Goal: Check status: Check status

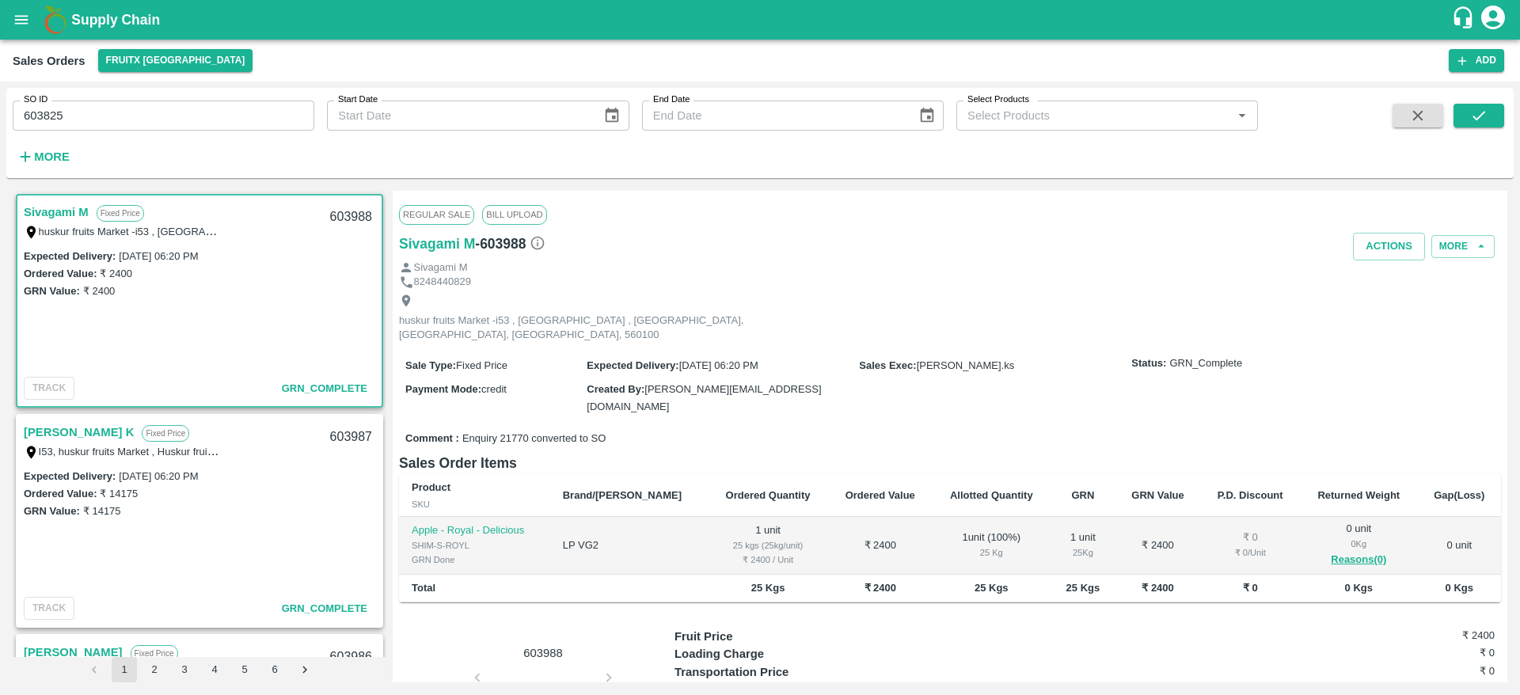
scroll to position [3, 0]
drag, startPoint x: 0, startPoint y: 0, endPoint x: 12, endPoint y: 29, distance: 30.9
click at [12, 29] on button "open drawer" at bounding box center [21, 20] width 36 height 36
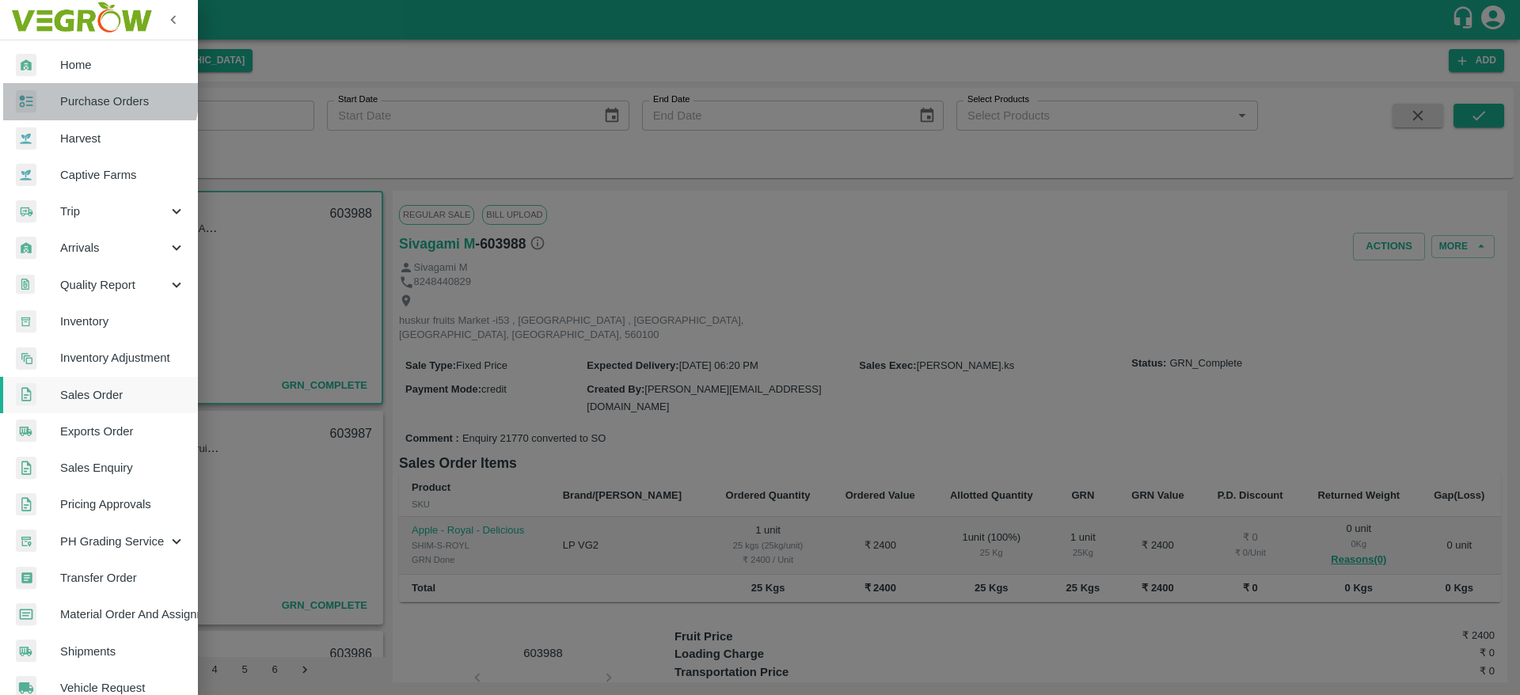
click at [77, 91] on link "Purchase Orders" at bounding box center [99, 101] width 198 height 36
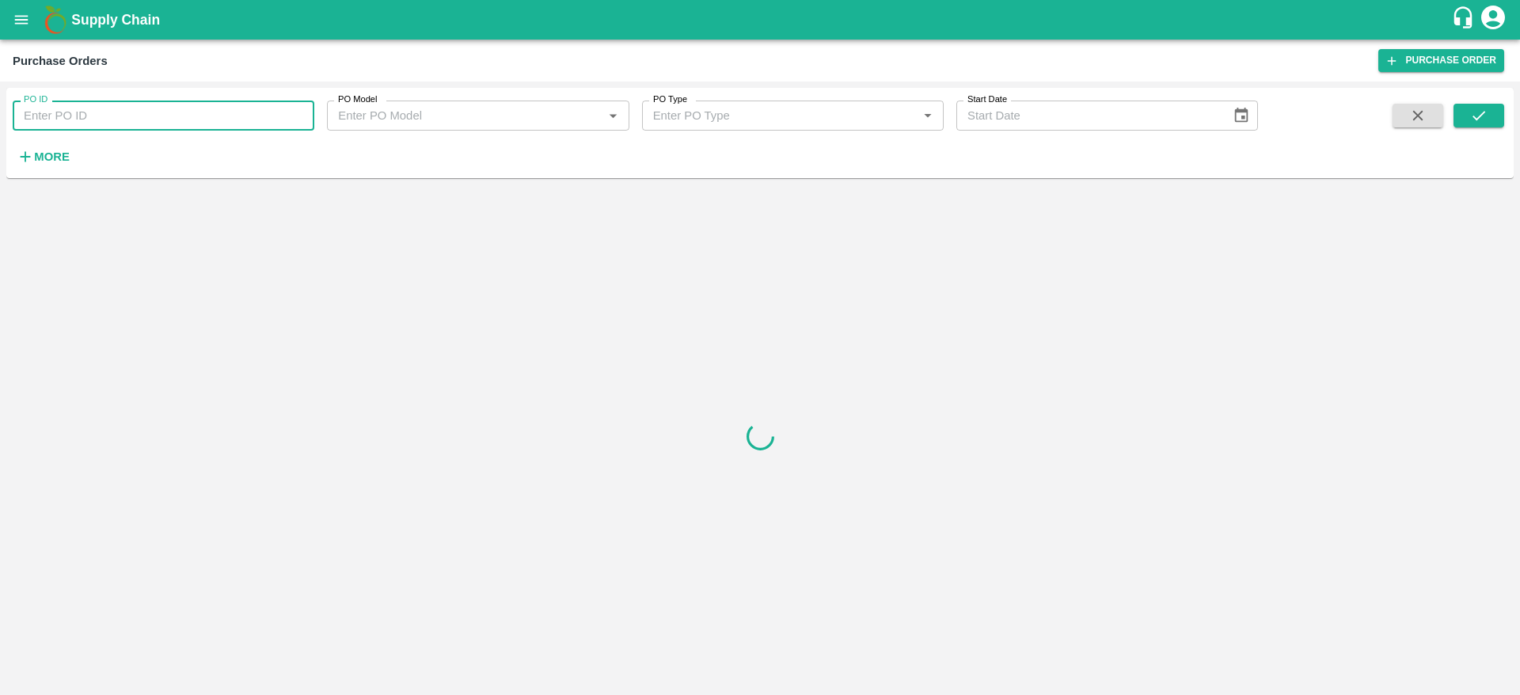
click at [134, 116] on input "PO ID" at bounding box center [164, 116] width 302 height 30
paste input "173441"
click at [1493, 115] on button "submit" at bounding box center [1479, 116] width 51 height 24
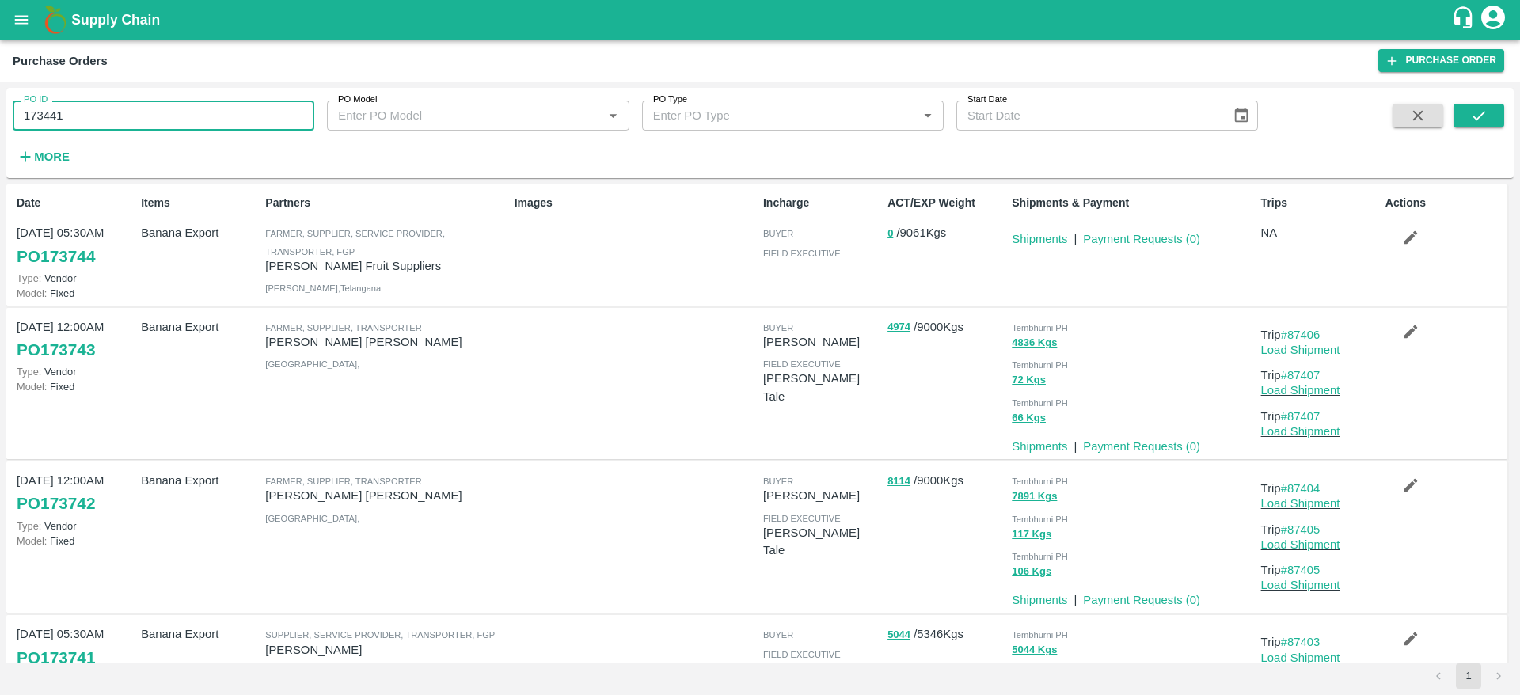
click at [136, 111] on input "173441" at bounding box center [164, 116] width 302 height 30
type input "173441"
click at [1484, 116] on icon "submit" at bounding box center [1479, 115] width 17 height 17
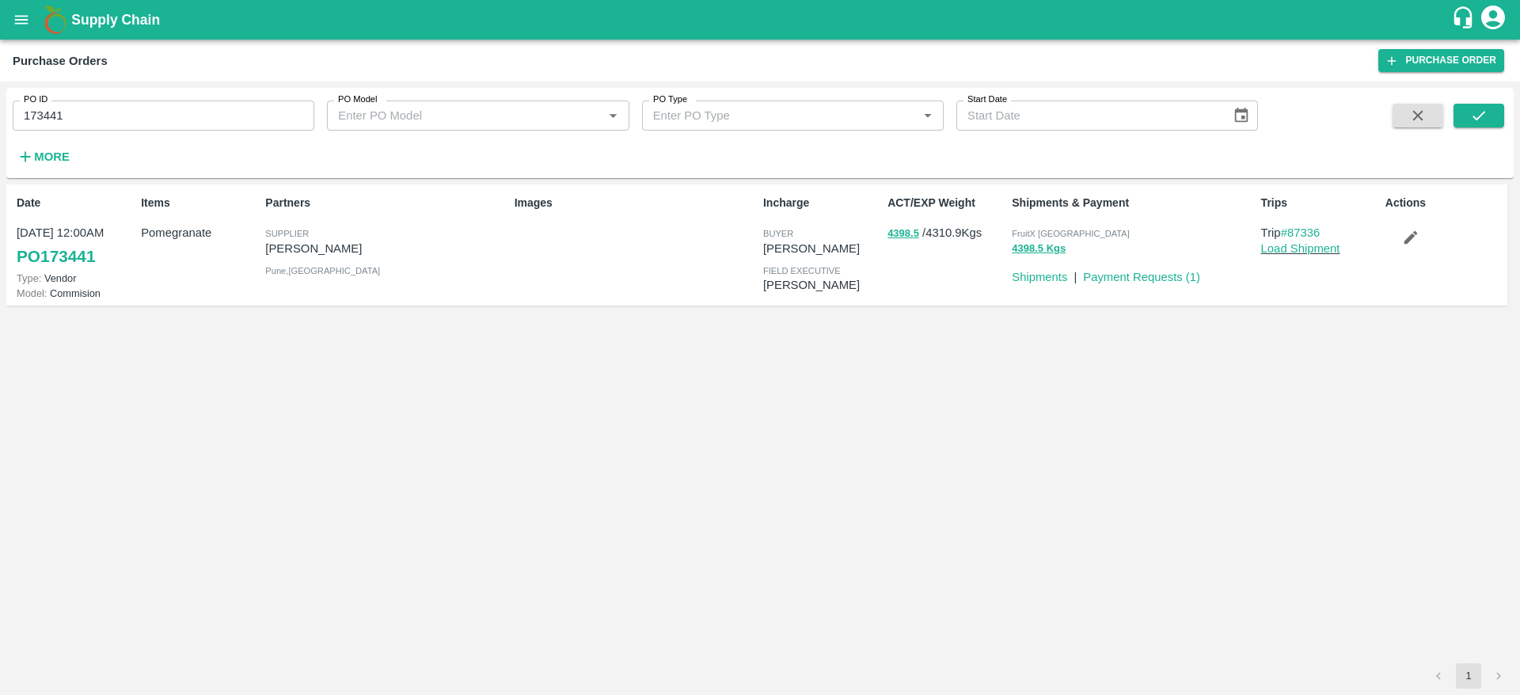
click at [1410, 242] on icon "button" at bounding box center [1410, 237] width 13 height 13
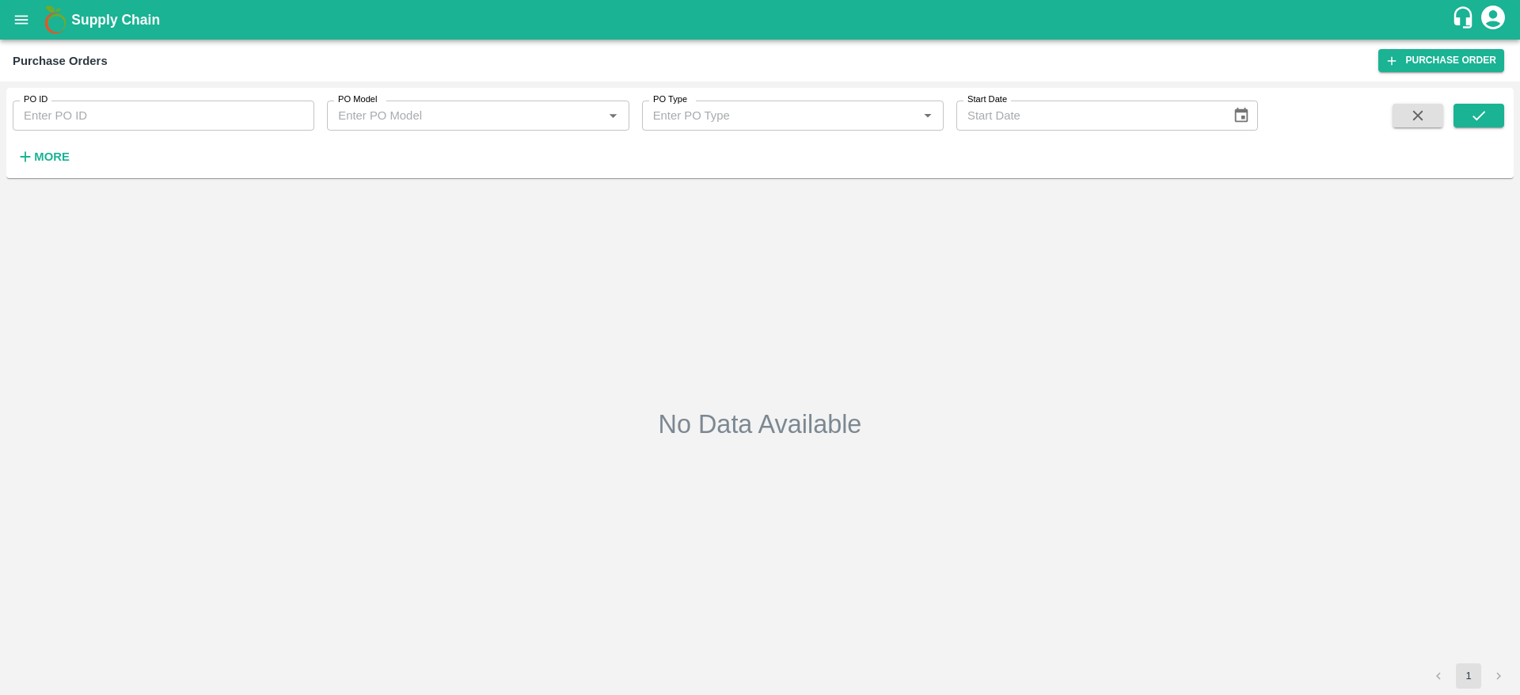
type input "173441"
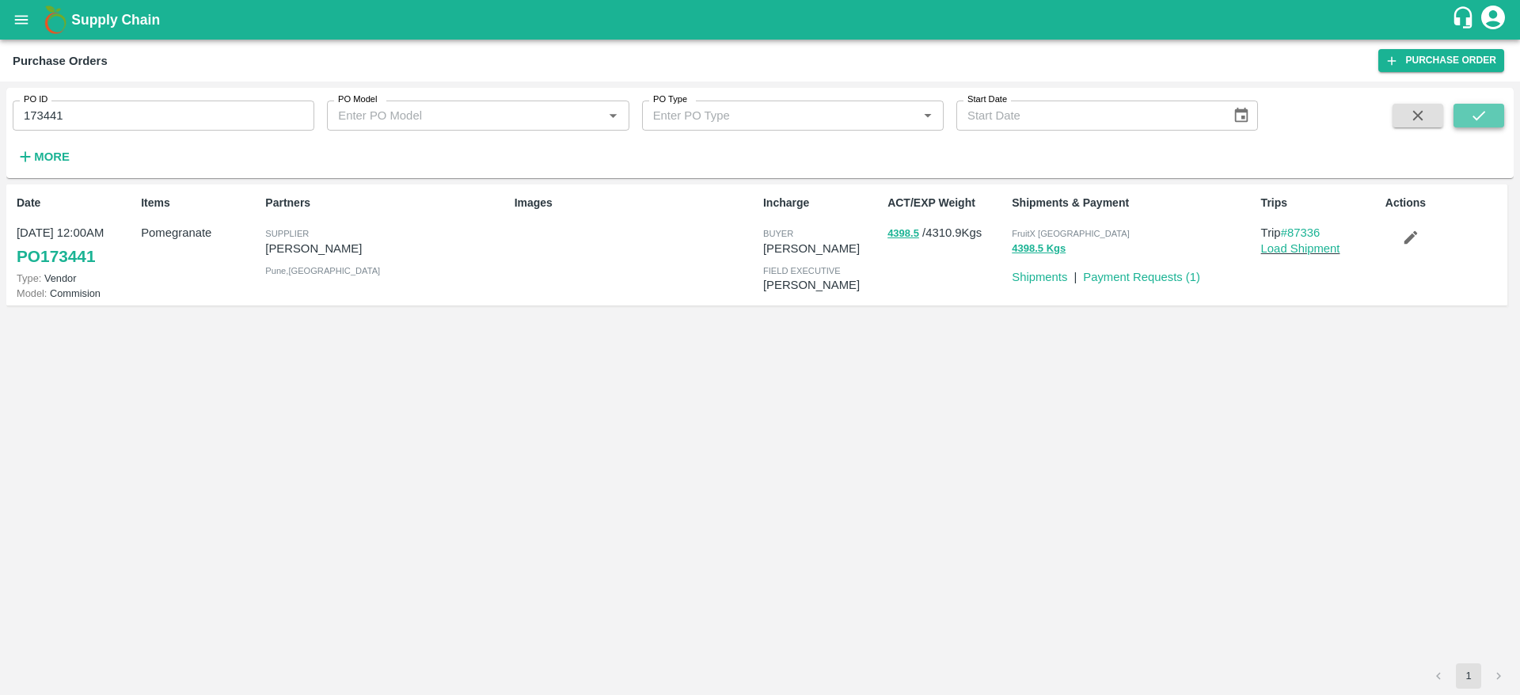
click at [1481, 107] on icon "submit" at bounding box center [1479, 115] width 17 height 17
click at [1050, 249] on button "4398.5 Kgs" at bounding box center [1039, 249] width 54 height 18
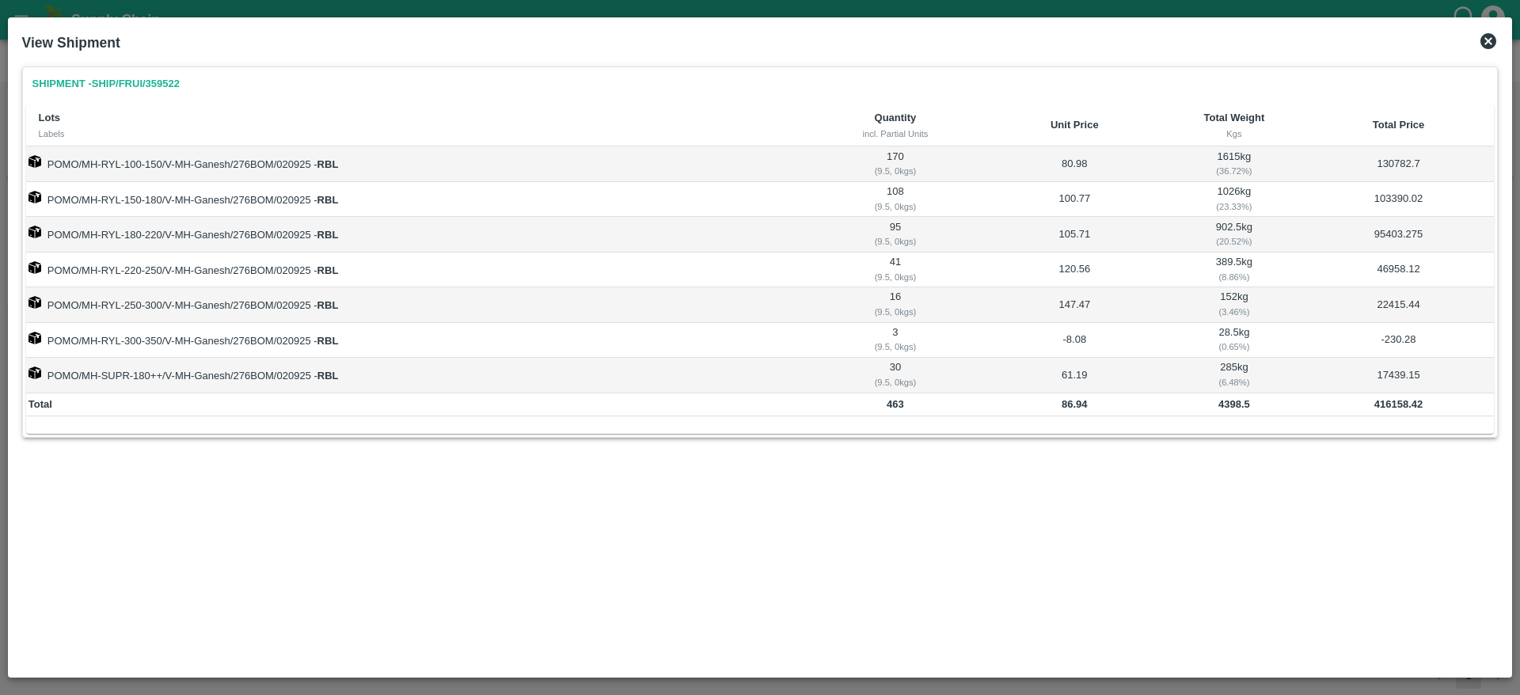
click at [1483, 44] on icon at bounding box center [1489, 41] width 16 height 16
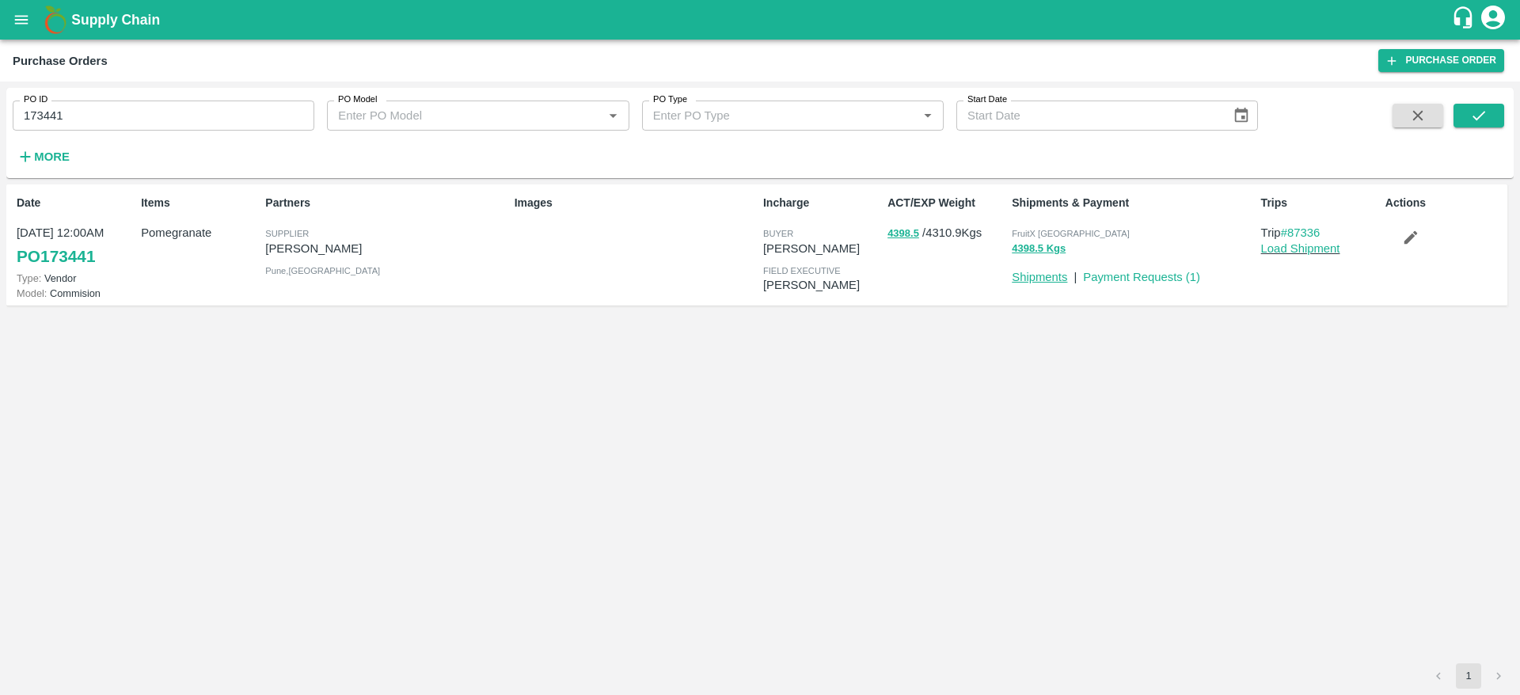
click at [1048, 280] on link "Shipments" at bounding box center [1039, 277] width 55 height 13
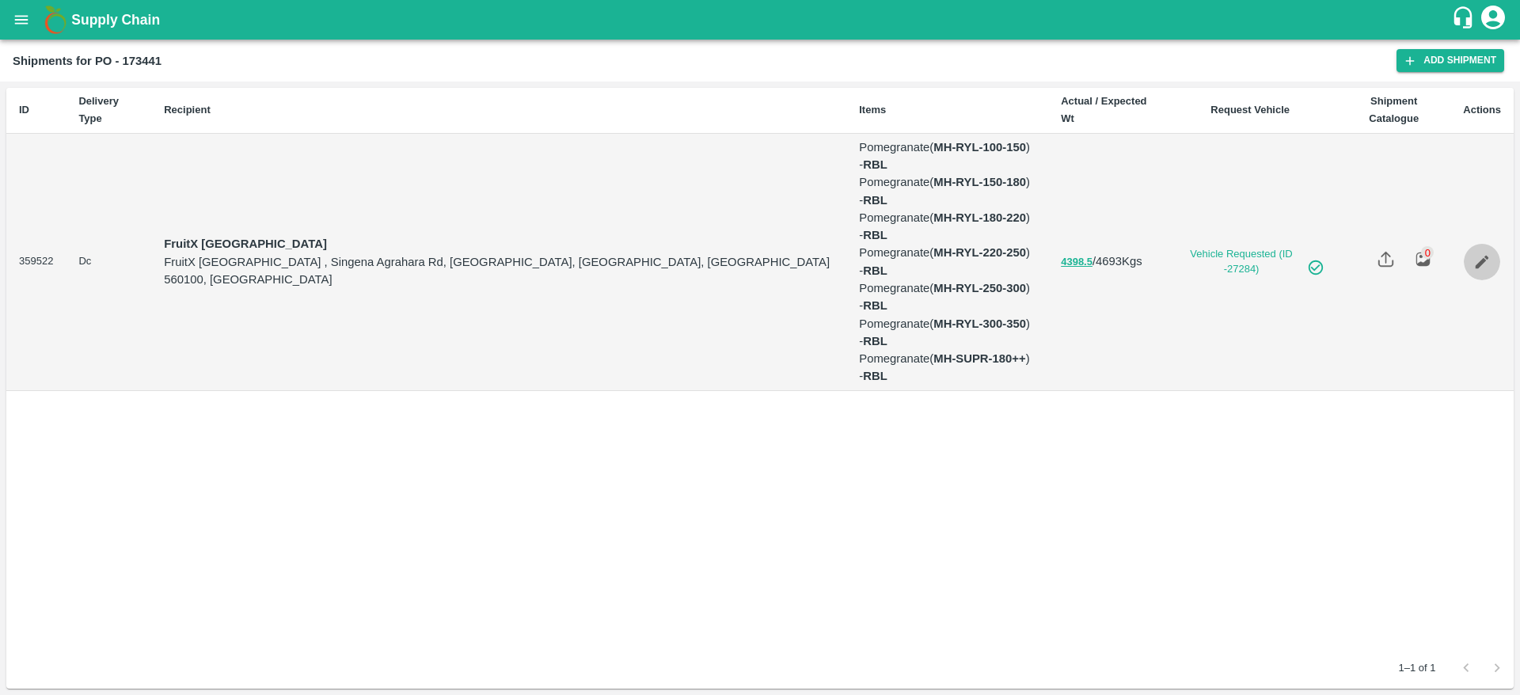
click at [1487, 253] on icon "Edit" at bounding box center [1482, 261] width 17 height 17
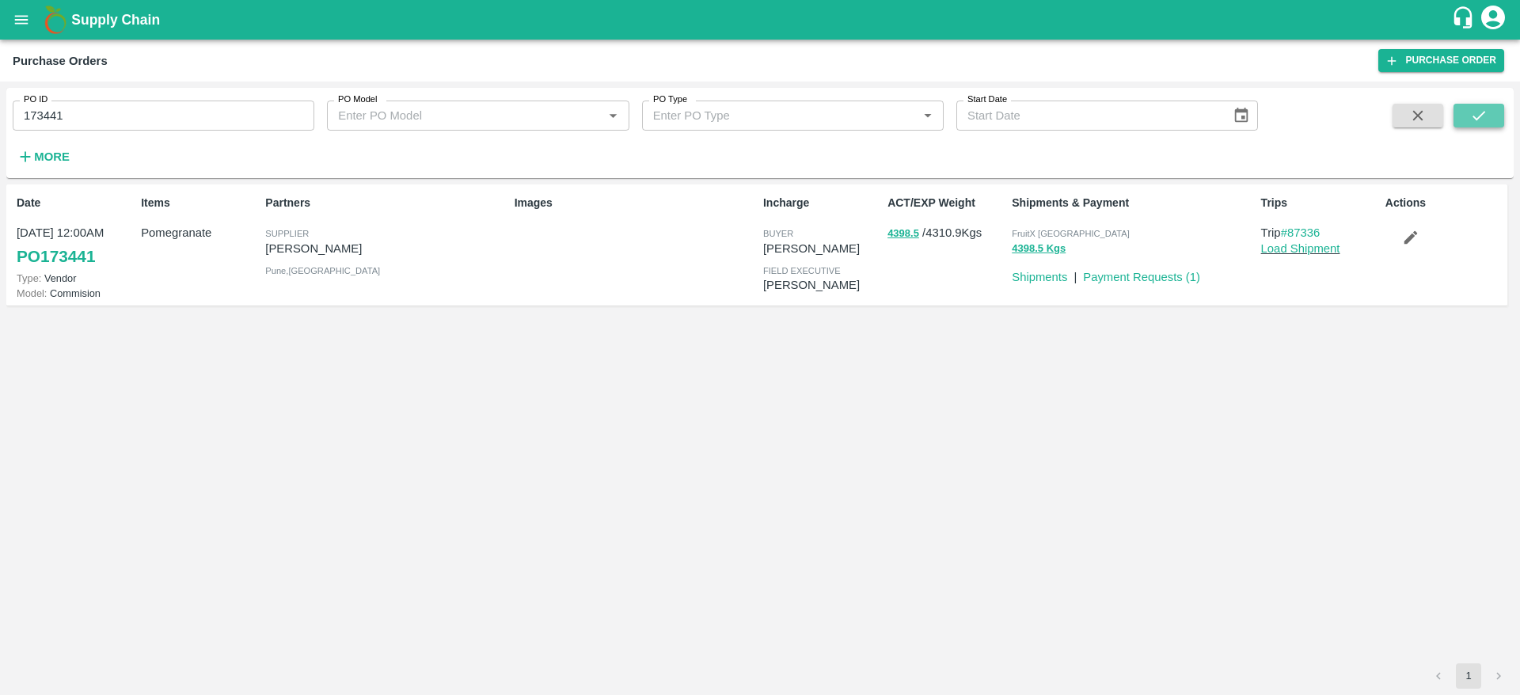
click at [1478, 120] on icon "submit" at bounding box center [1479, 115] width 17 height 17
click at [1457, 47] on div "Purchase Orders Purchase Order" at bounding box center [760, 61] width 1520 height 42
click at [1457, 51] on link "Purchase Order" at bounding box center [1442, 60] width 126 height 23
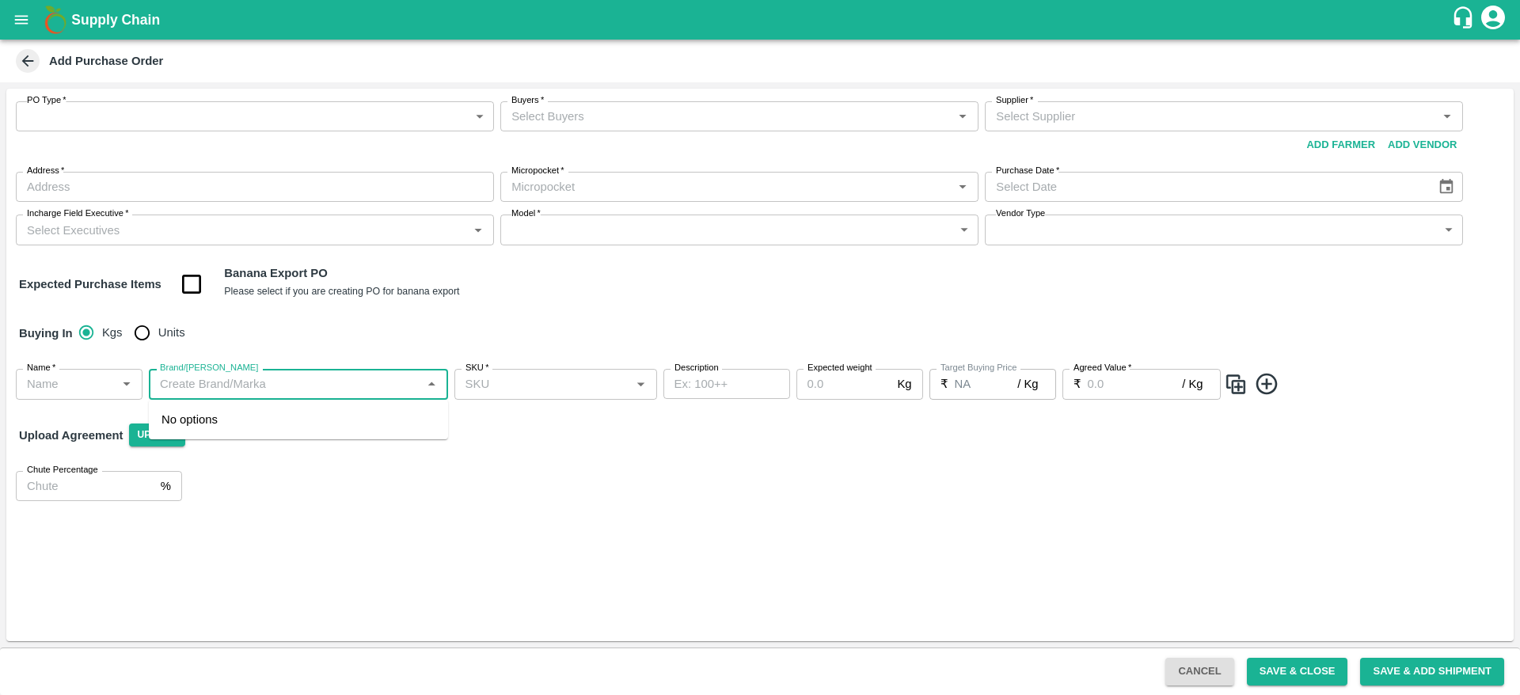
click at [308, 374] on input "Brand/[PERSON_NAME]" at bounding box center [286, 384] width 264 height 21
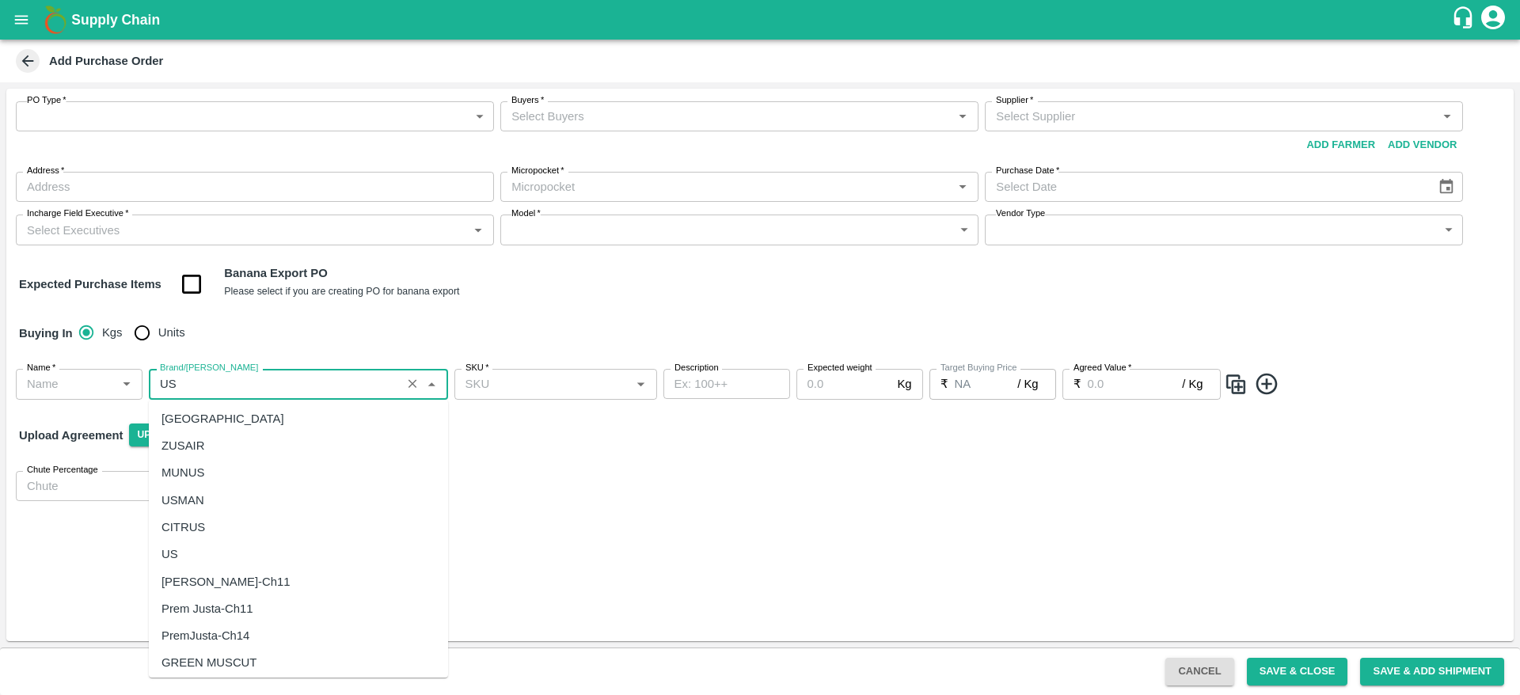
scroll to position [88, 0]
type input "US"
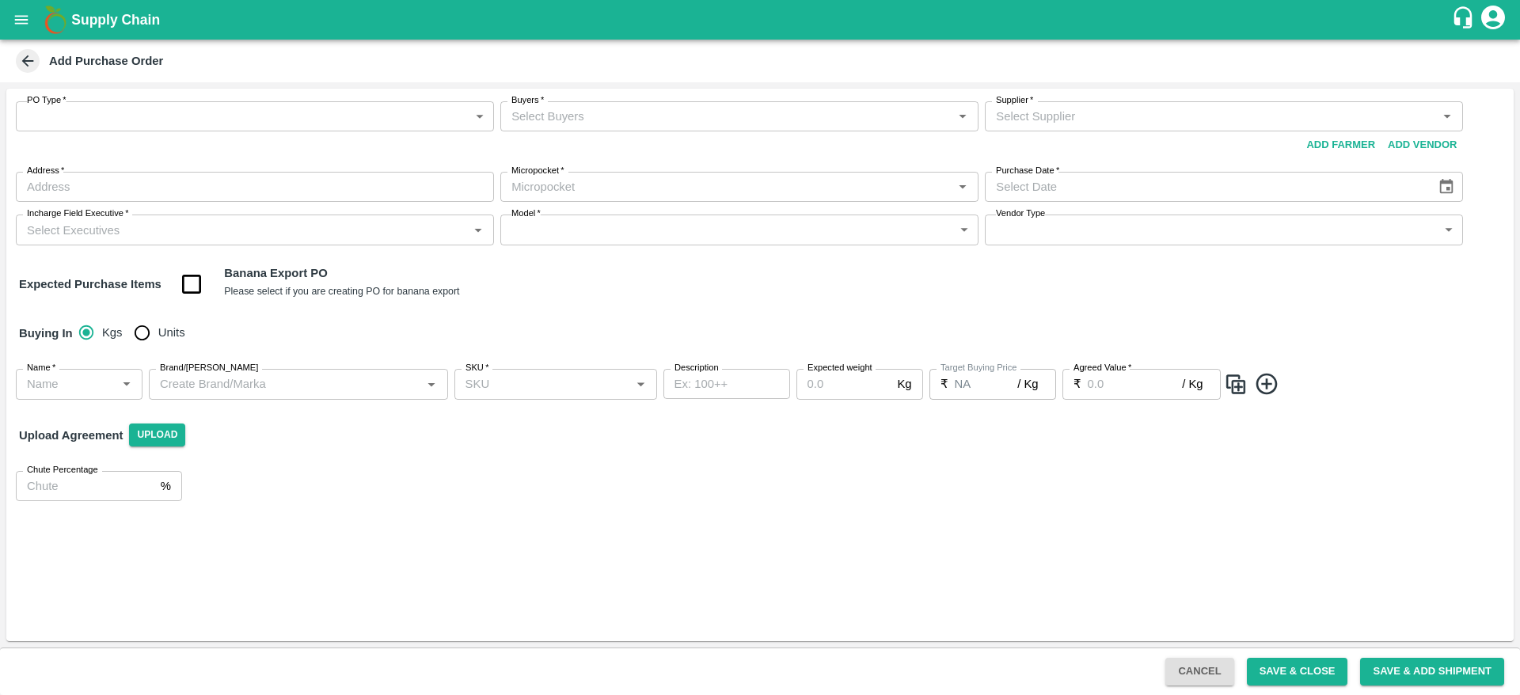
click at [600, 519] on div "PO Type   * ​ PO Type Buyers   * Buyers   * Supplier   * Supplier   * Add Vendo…" at bounding box center [760, 365] width 1508 height 553
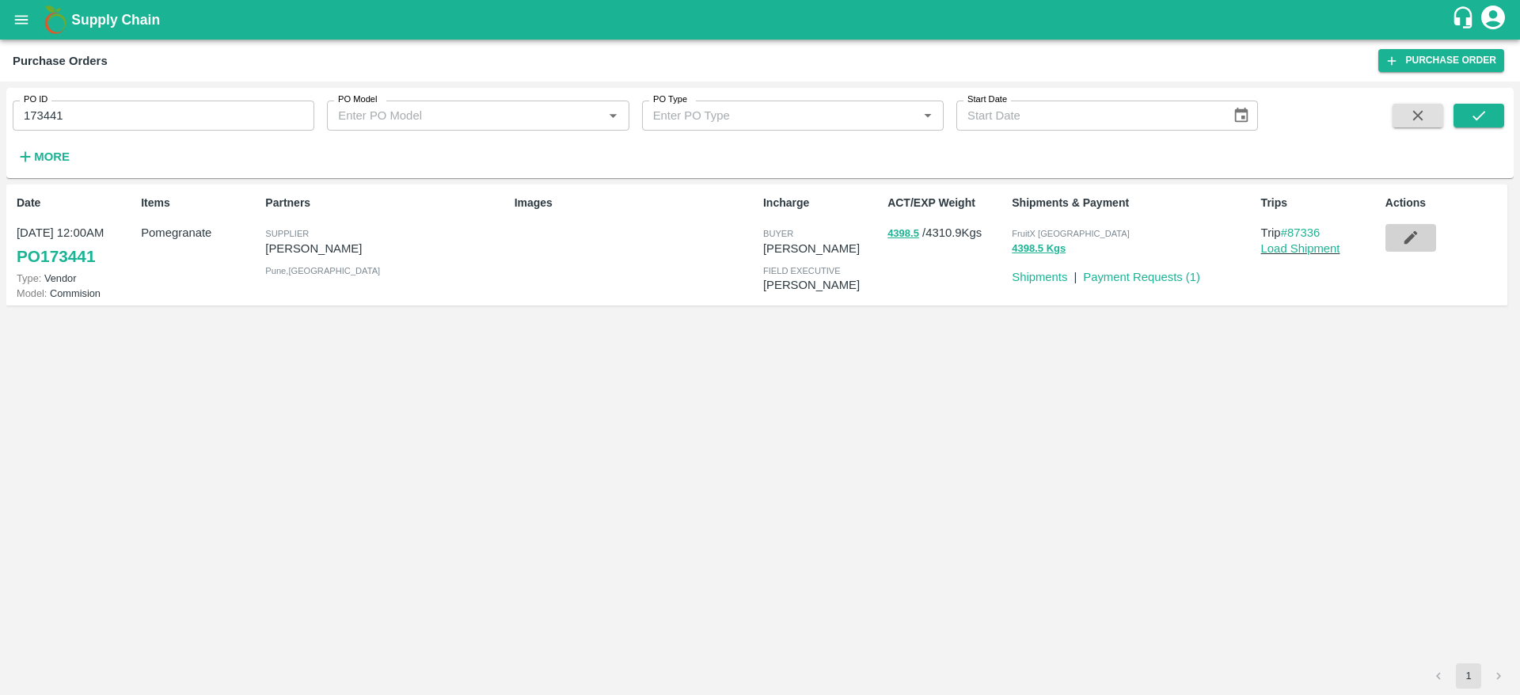
click at [1436, 227] on button "button" at bounding box center [1411, 237] width 51 height 27
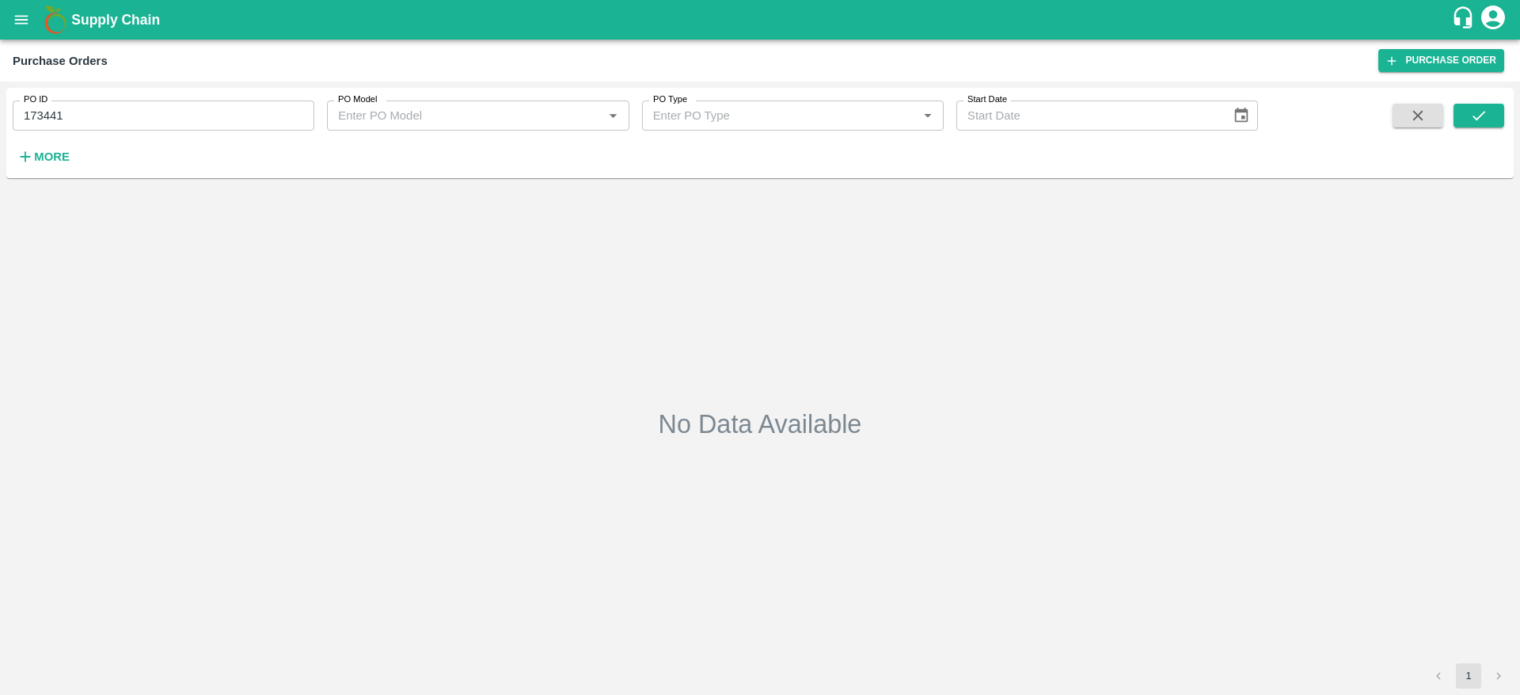
type input "173441"
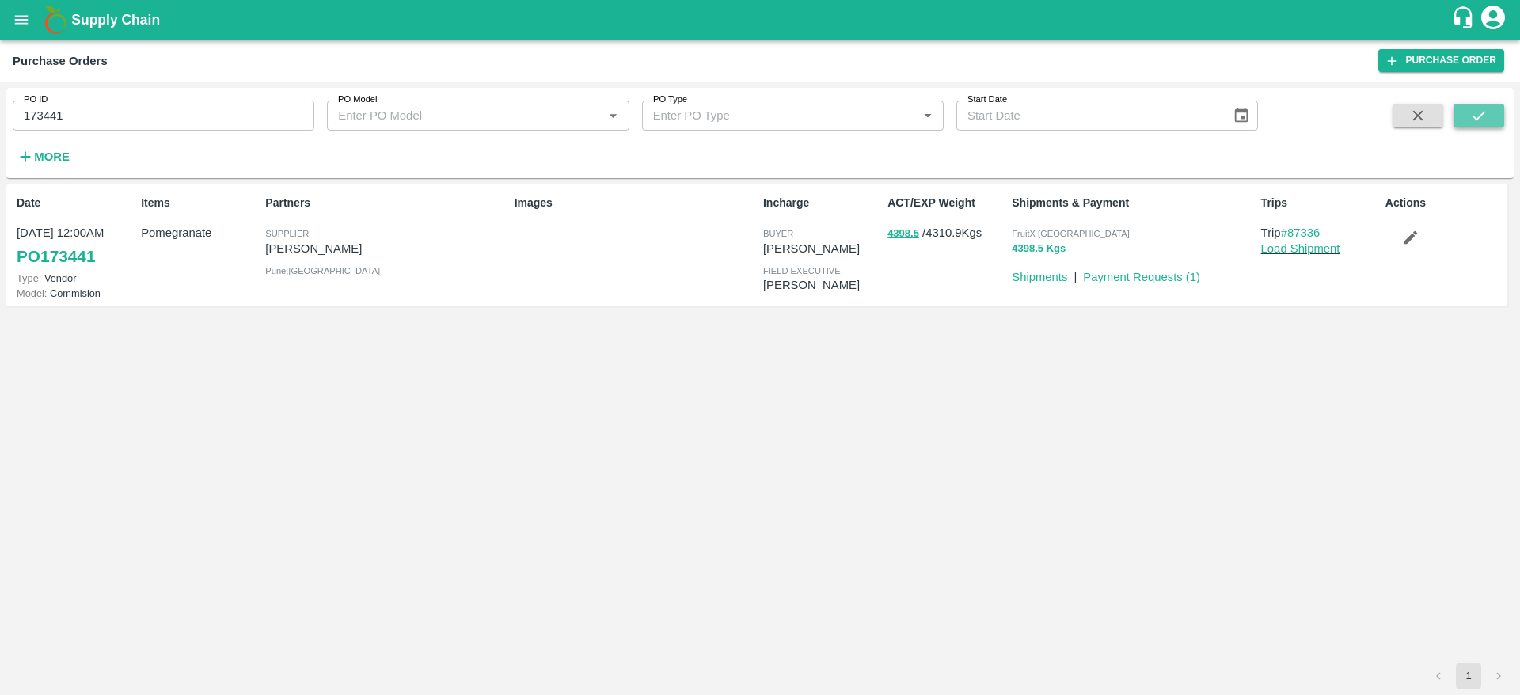
click at [1495, 116] on button "submit" at bounding box center [1479, 116] width 51 height 24
click at [1053, 252] on button "4398.5 Kgs" at bounding box center [1039, 249] width 54 height 18
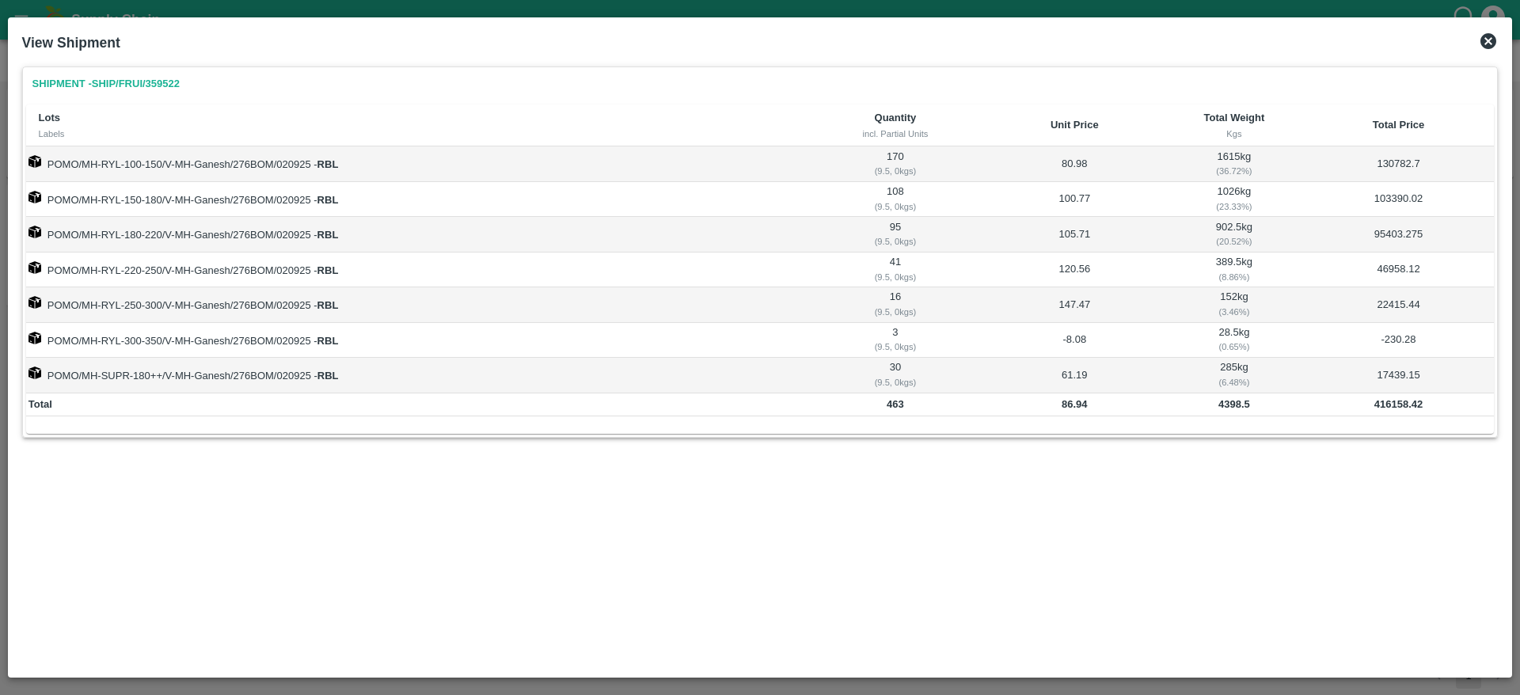
click at [1492, 35] on icon at bounding box center [1489, 41] width 16 height 16
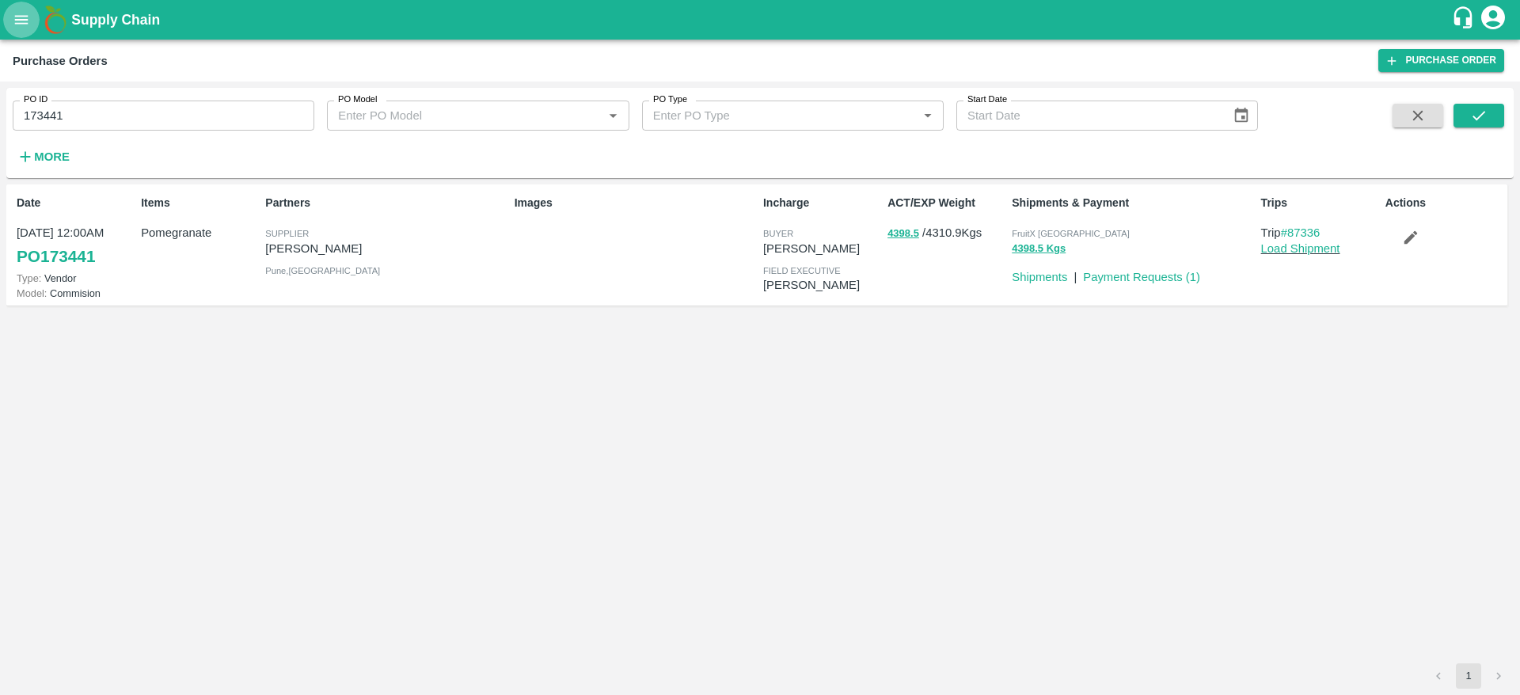
click at [18, 21] on icon "open drawer" at bounding box center [21, 19] width 17 height 17
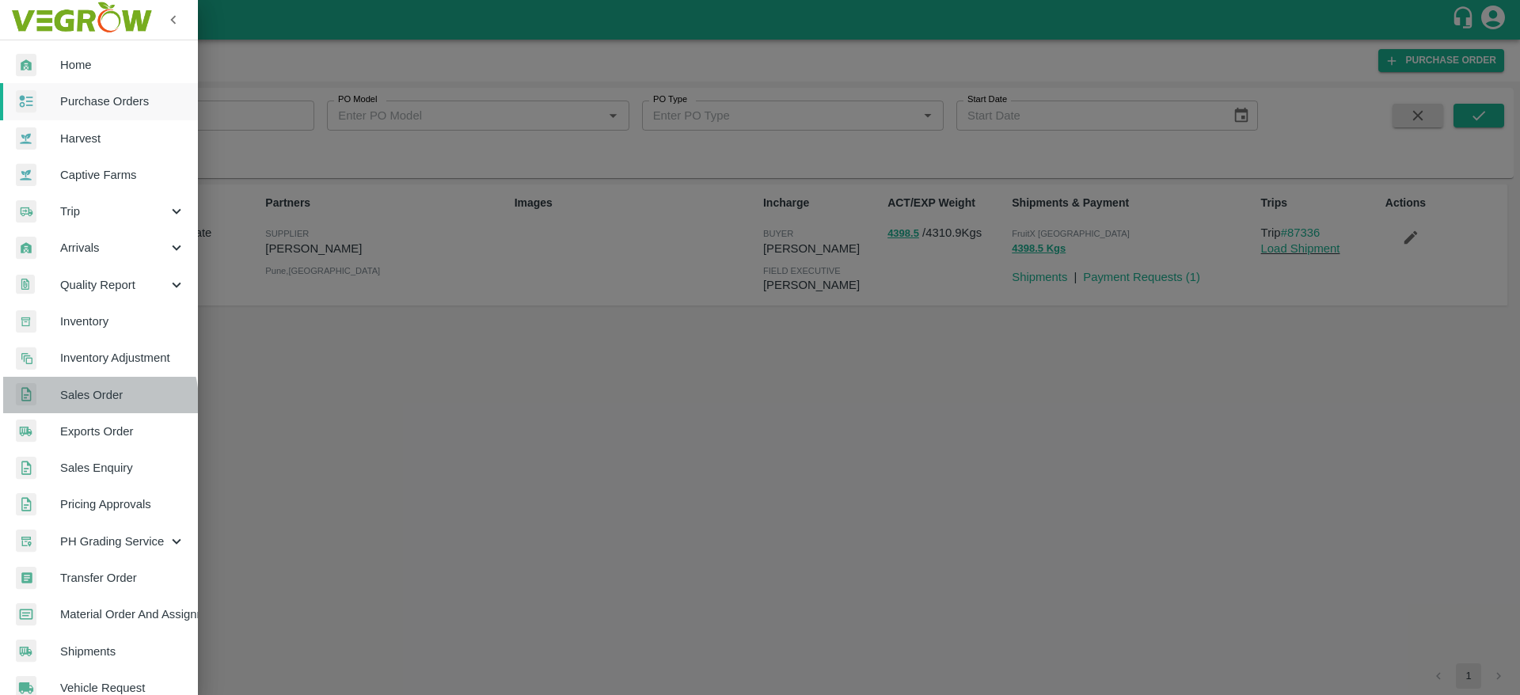
click at [94, 401] on span "Sales Order" at bounding box center [122, 394] width 125 height 17
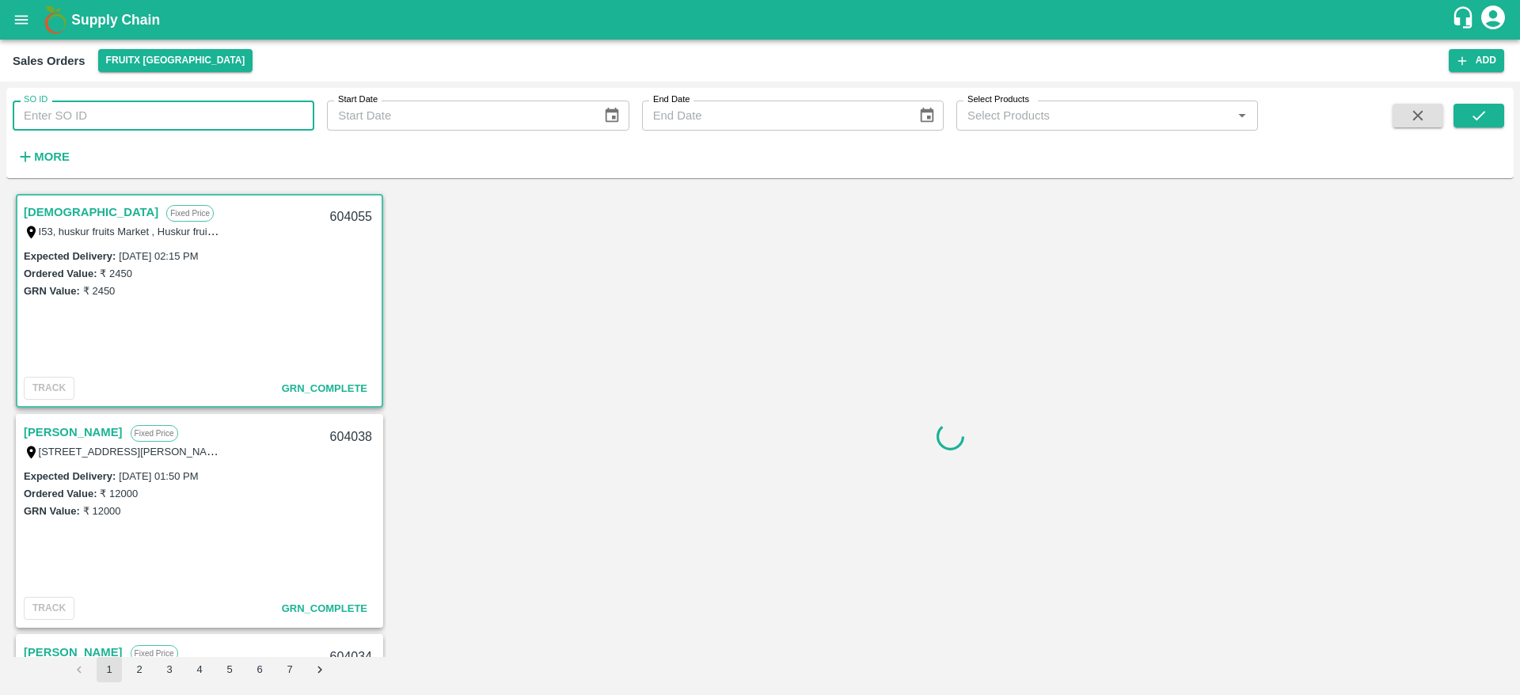
click at [205, 110] on input "SO ID" at bounding box center [164, 116] width 302 height 30
paste input "603817"
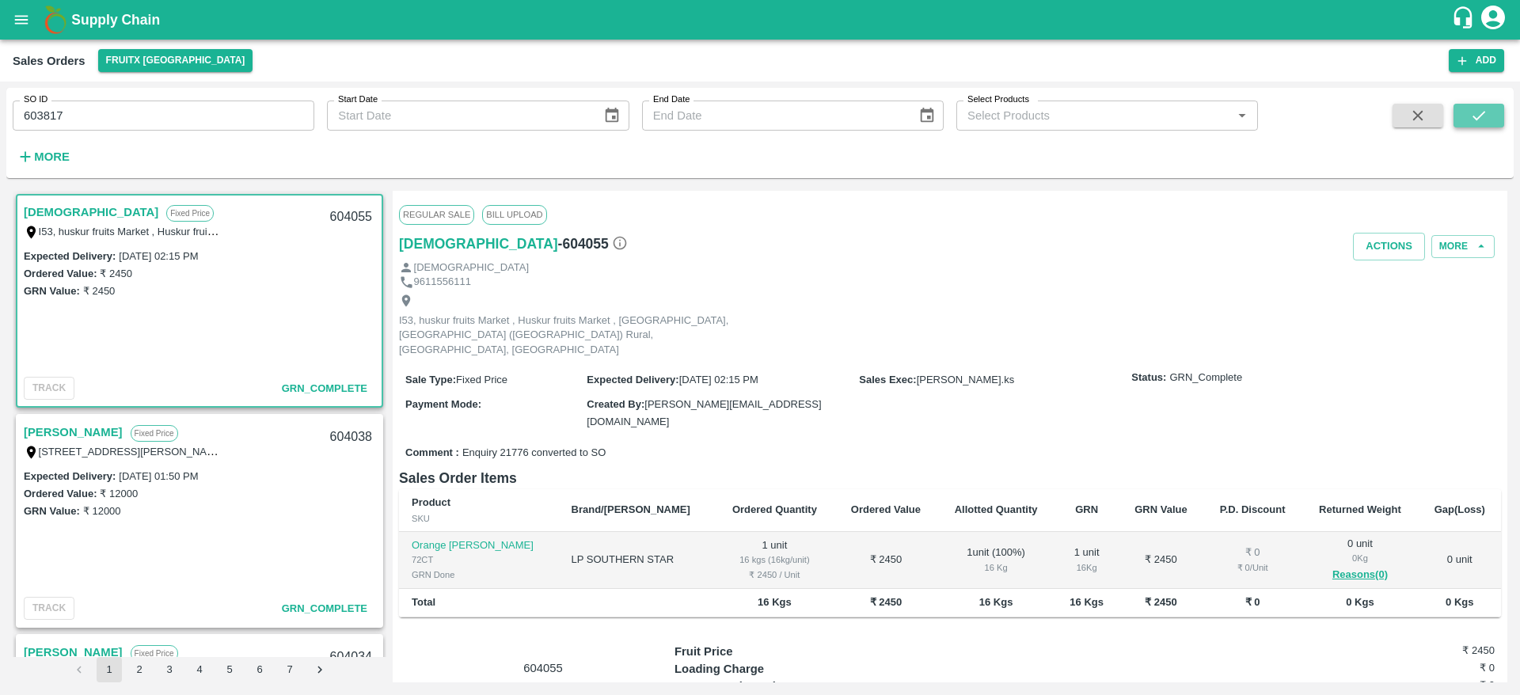
click at [1474, 126] on button "submit" at bounding box center [1479, 116] width 51 height 24
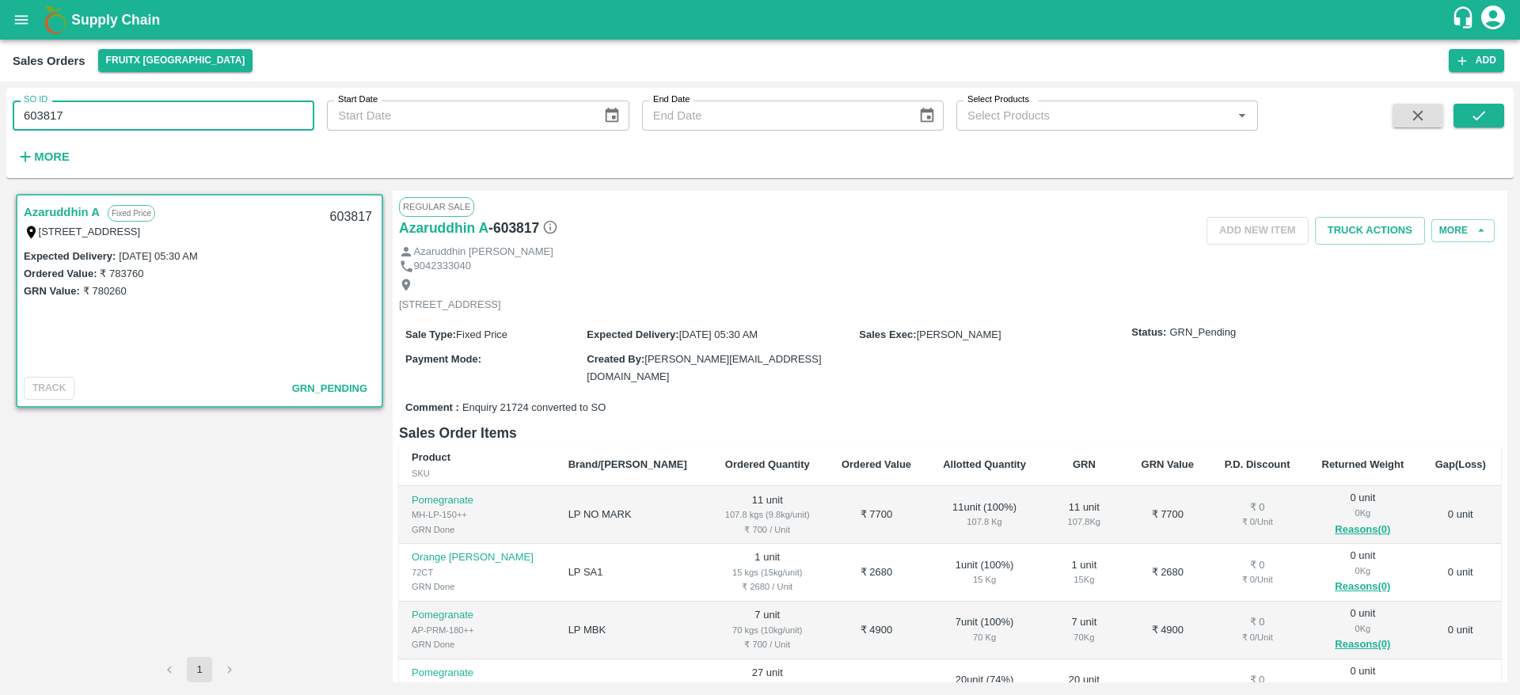
drag, startPoint x: 74, startPoint y: 116, endPoint x: 0, endPoint y: 113, distance: 73.7
click at [0, 113] on div "SO ID 603817 SO ID Start Date Start Date End Date End Date Select Products Sele…" at bounding box center [760, 389] width 1520 height 614
paste input "text"
type input "603922"
click at [1496, 106] on button "submit" at bounding box center [1479, 116] width 51 height 24
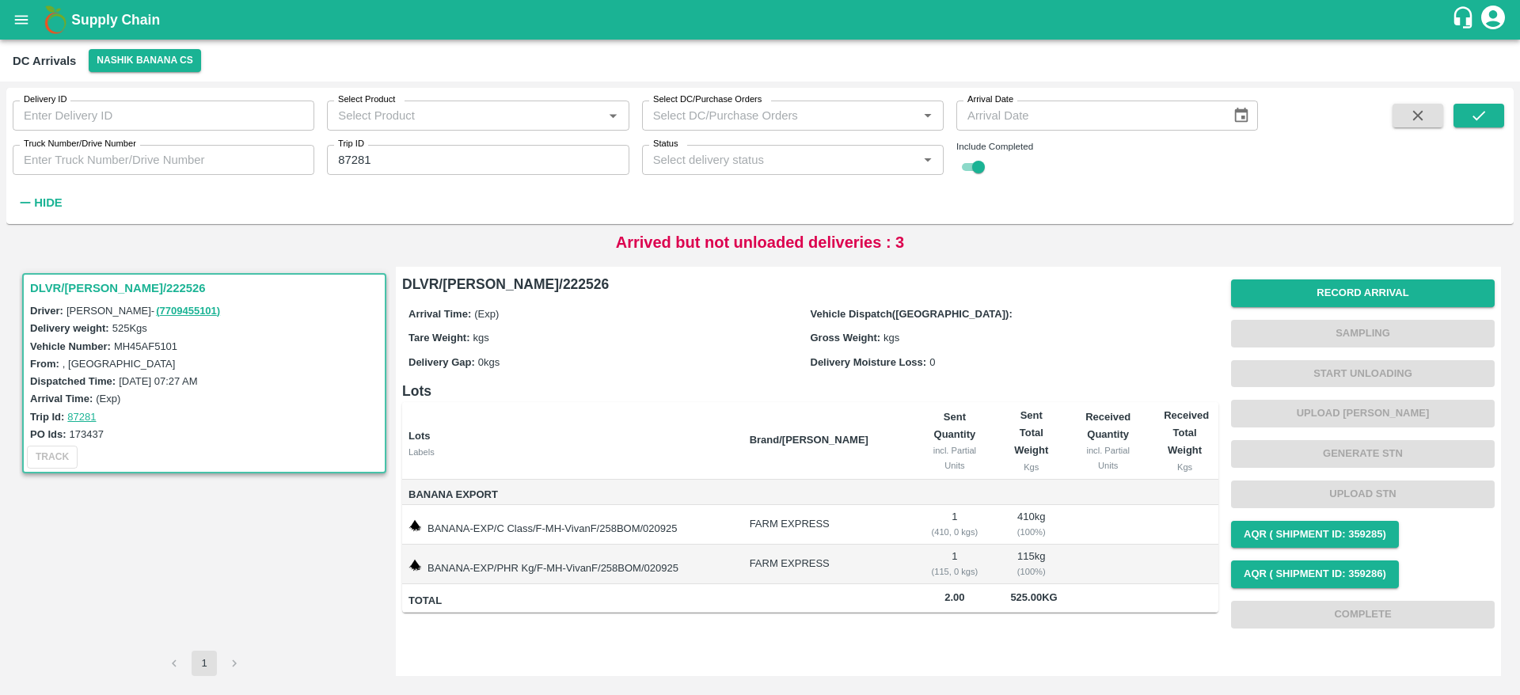
scroll to position [2007, 0]
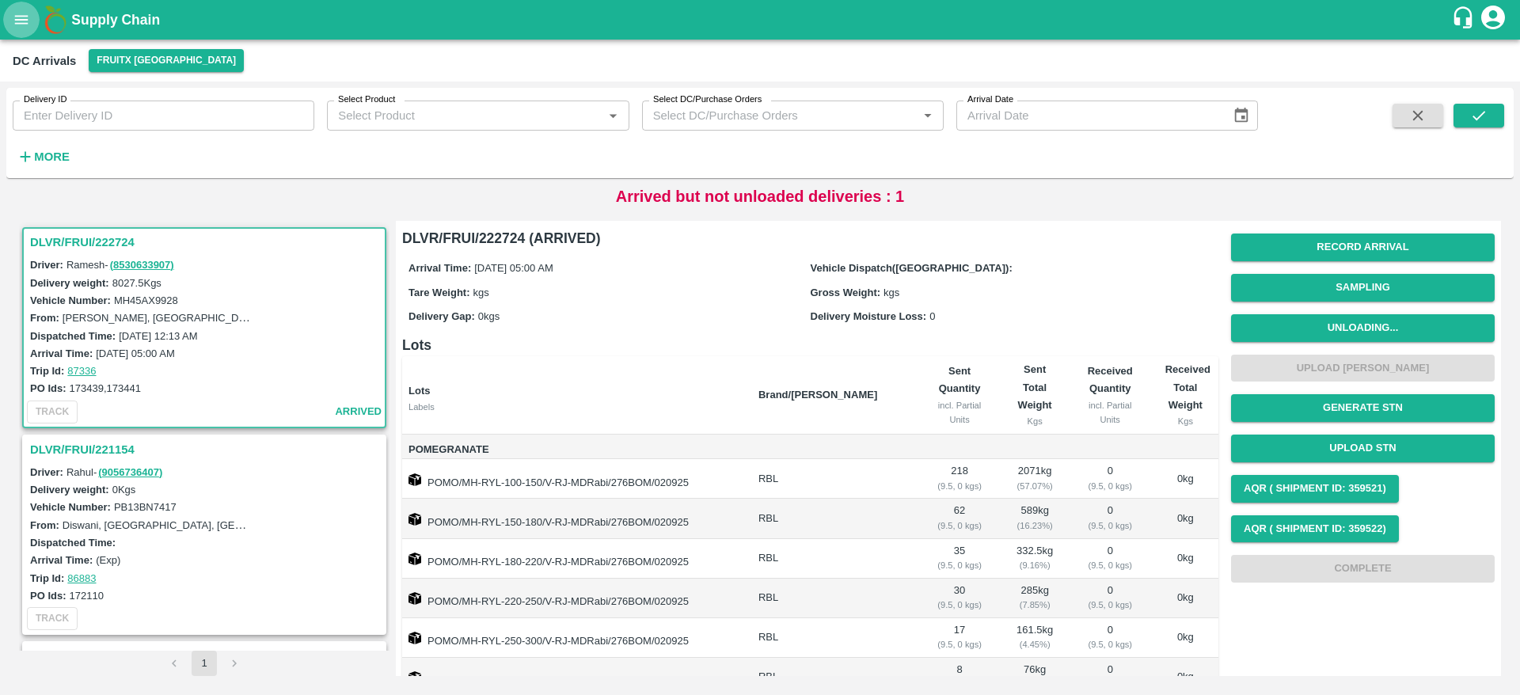
click at [17, 12] on icon "open drawer" at bounding box center [21, 19] width 17 height 17
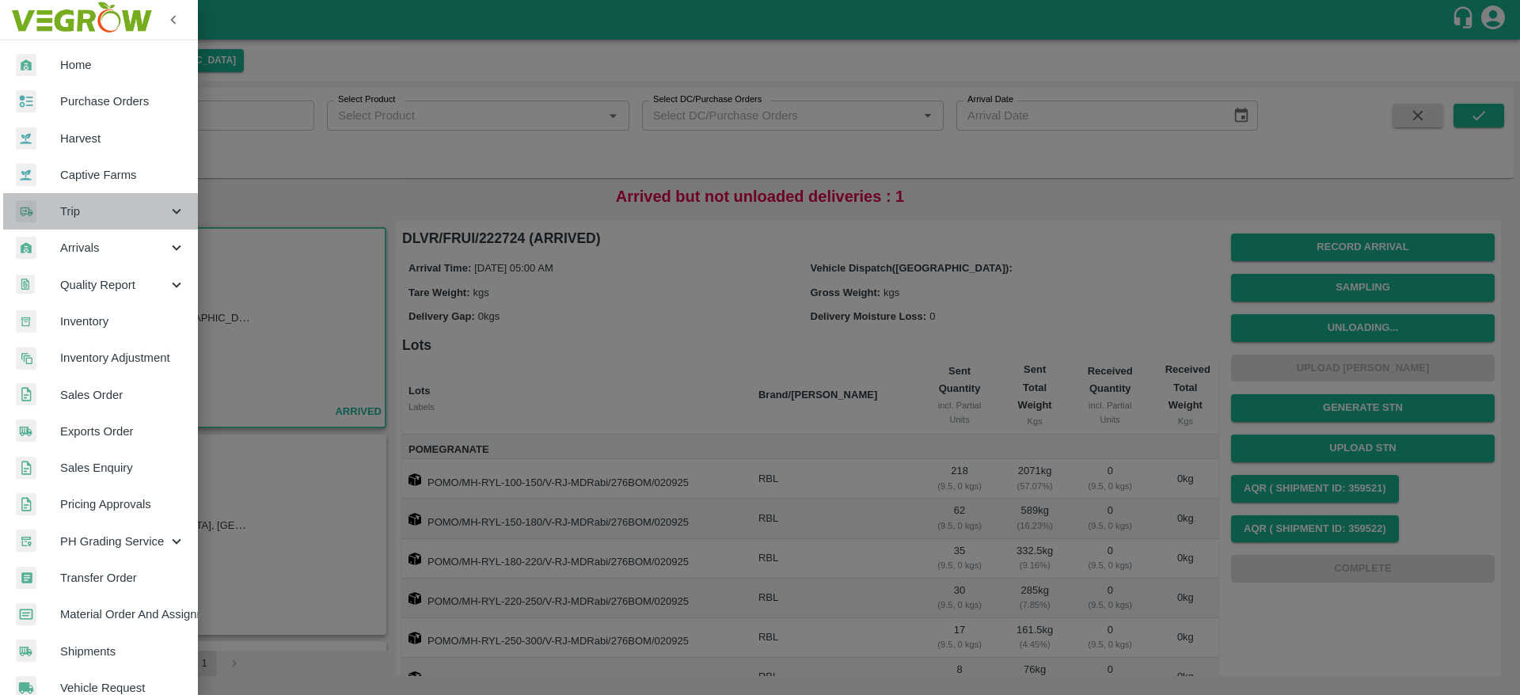
click at [150, 210] on span "Trip" at bounding box center [114, 211] width 108 height 17
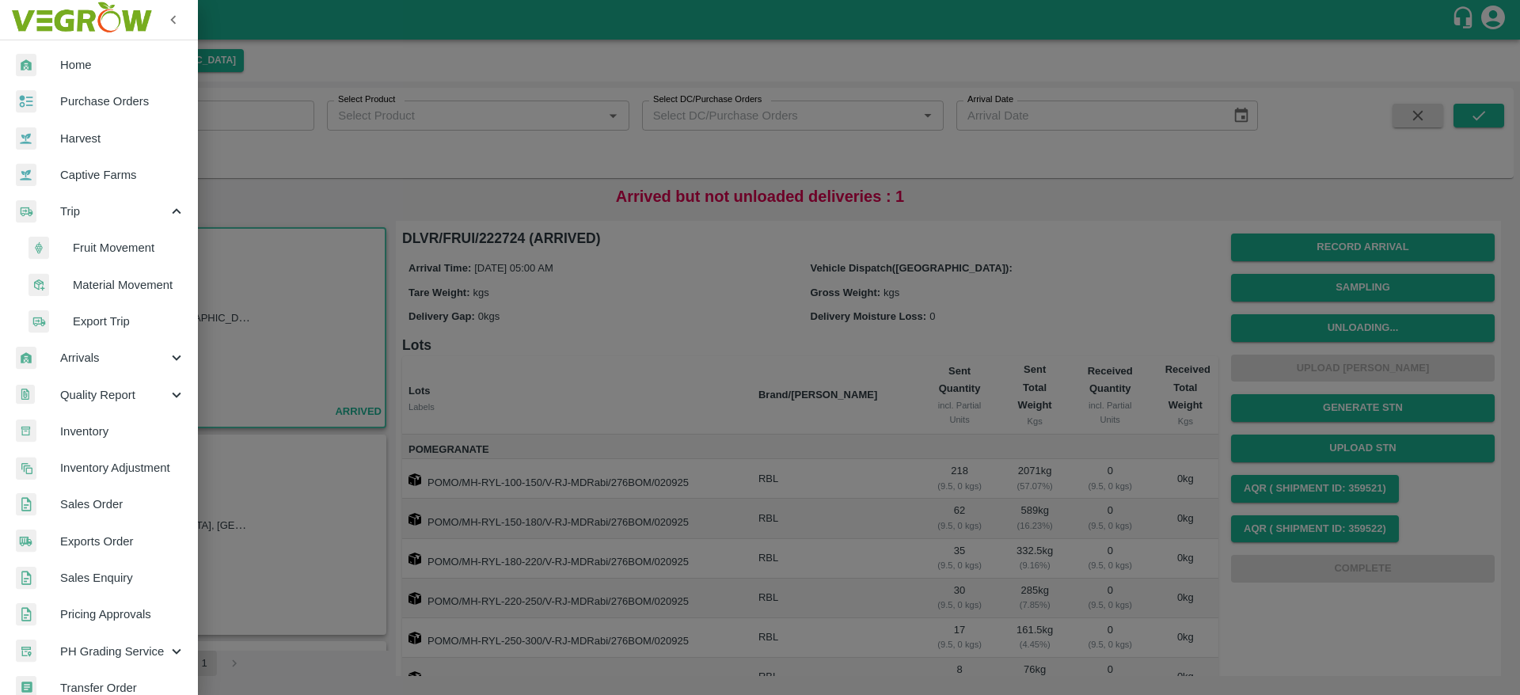
click at [142, 242] on span "Fruit Movement" at bounding box center [129, 247] width 112 height 17
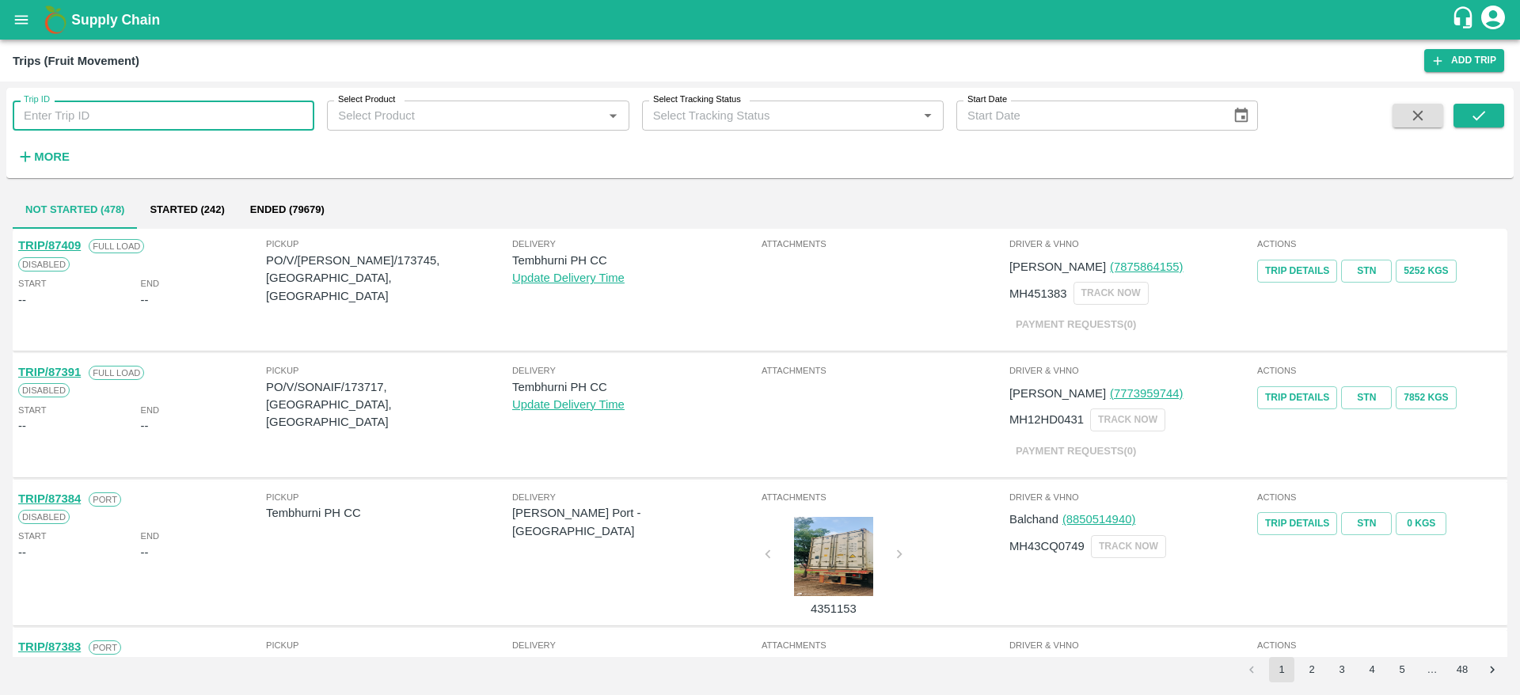
click at [153, 112] on input "Trip ID" at bounding box center [164, 116] width 302 height 30
type input "87336"
click at [1474, 123] on icon "submit" at bounding box center [1479, 115] width 17 height 17
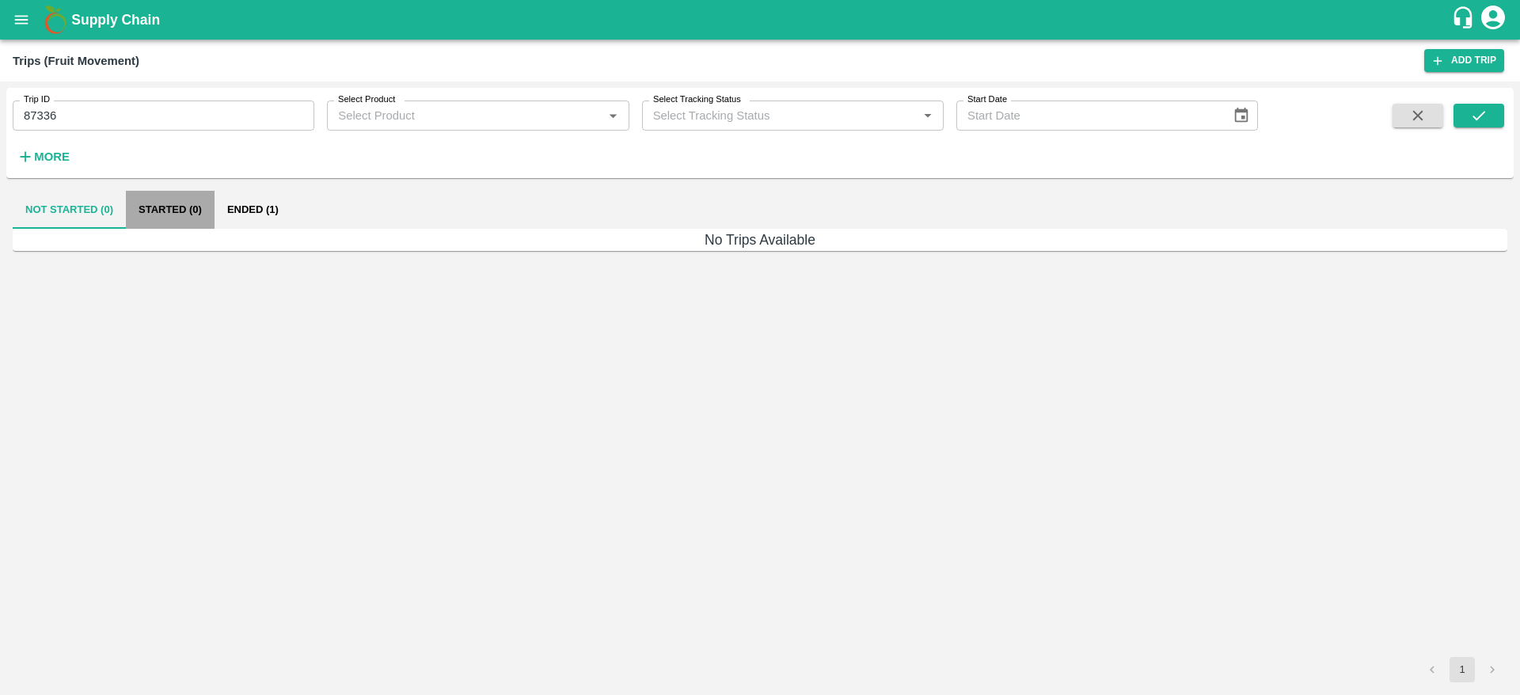
click at [207, 206] on button "Started (0)" at bounding box center [170, 210] width 89 height 38
click at [262, 215] on button "Ended (1)" at bounding box center [253, 210] width 77 height 38
